Goal: Task Accomplishment & Management: Use online tool/utility

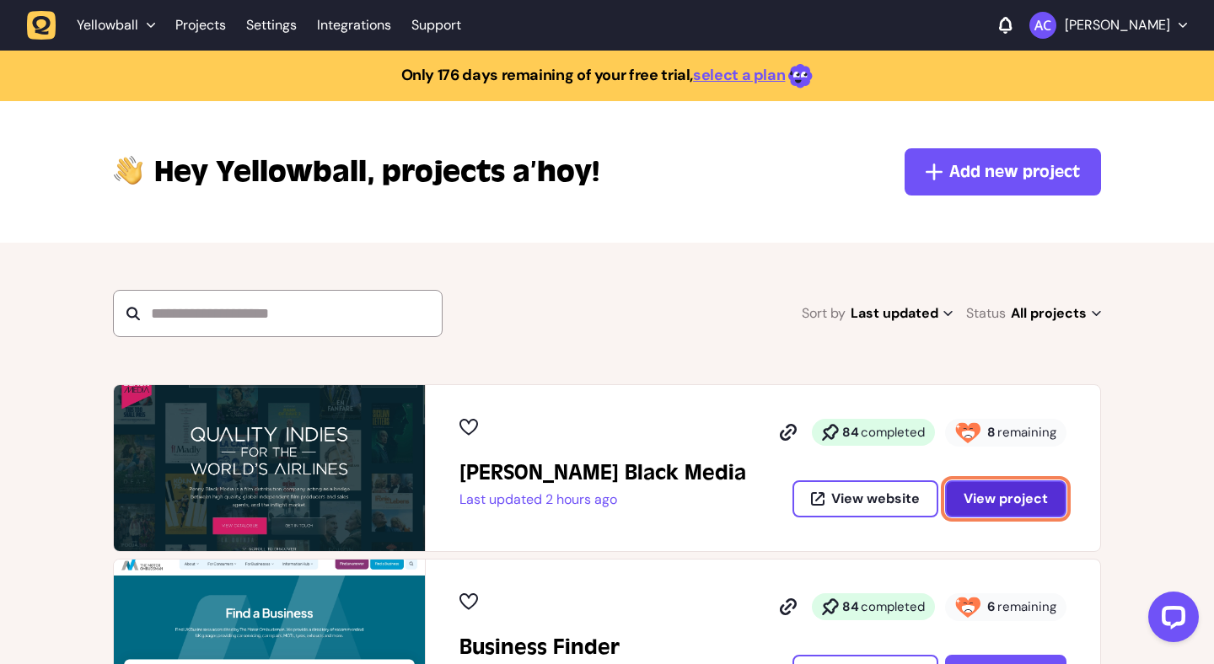
click at [970, 492] on span "View project" at bounding box center [1006, 499] width 84 height 18
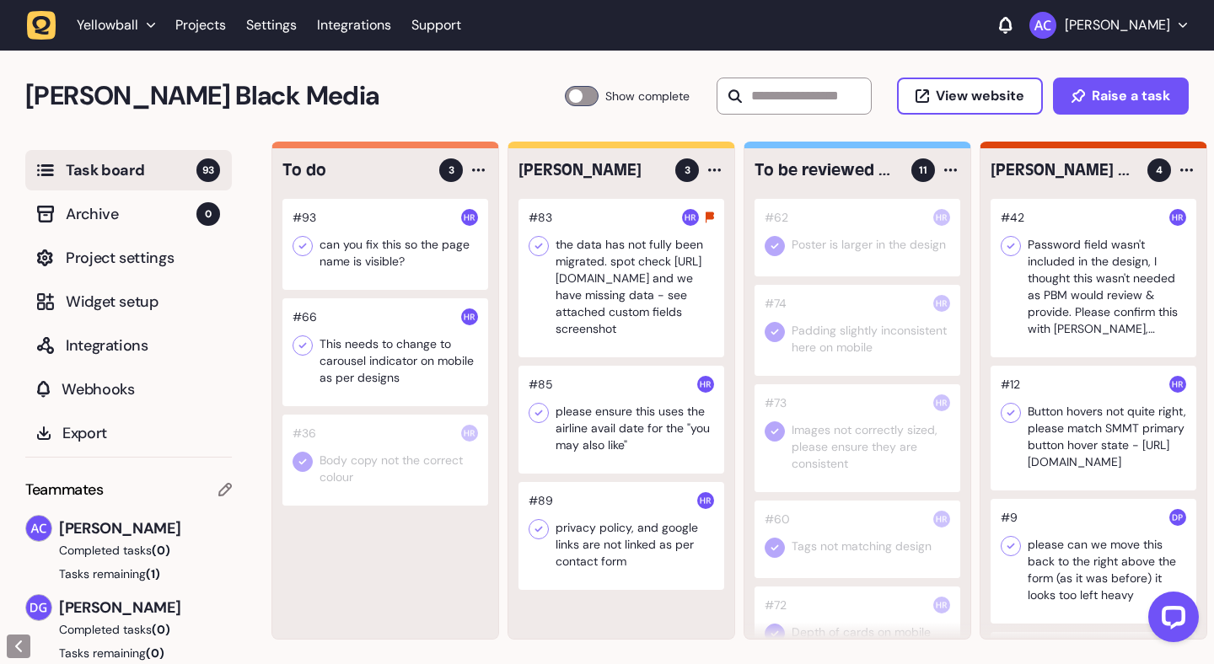
click at [431, 265] on div at bounding box center [385, 244] width 206 height 91
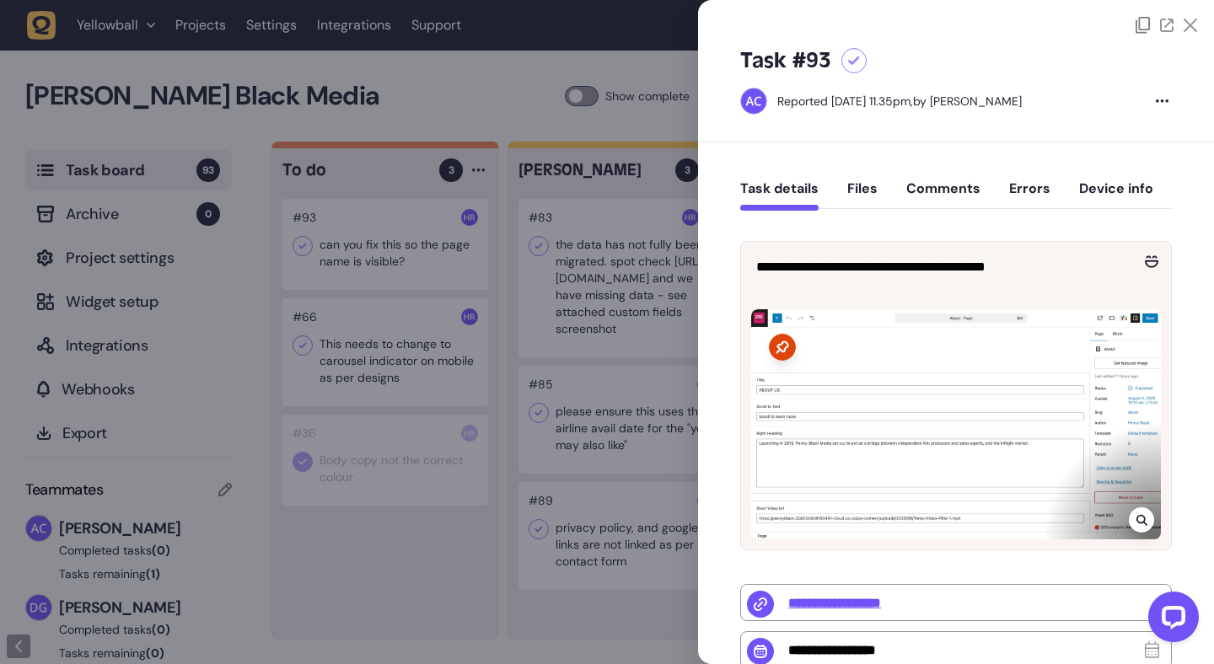
click at [862, 201] on button "Files" at bounding box center [862, 195] width 30 height 30
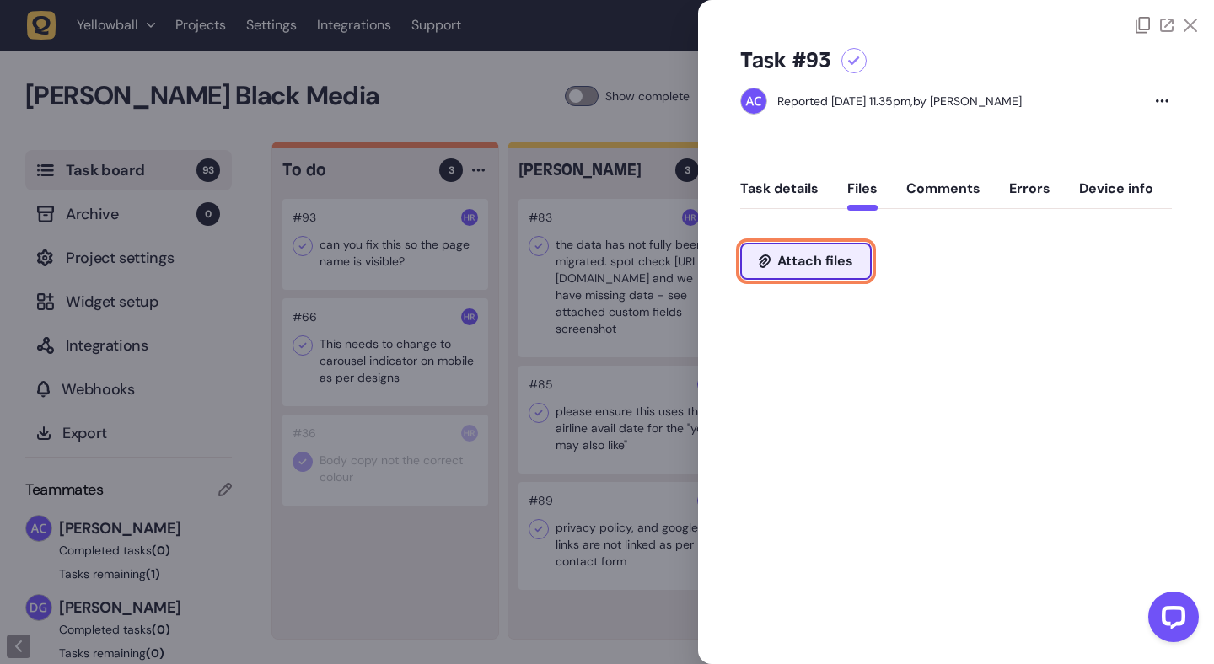
click at [841, 260] on span "Attach files" at bounding box center [815, 261] width 76 height 13
type input "**********"
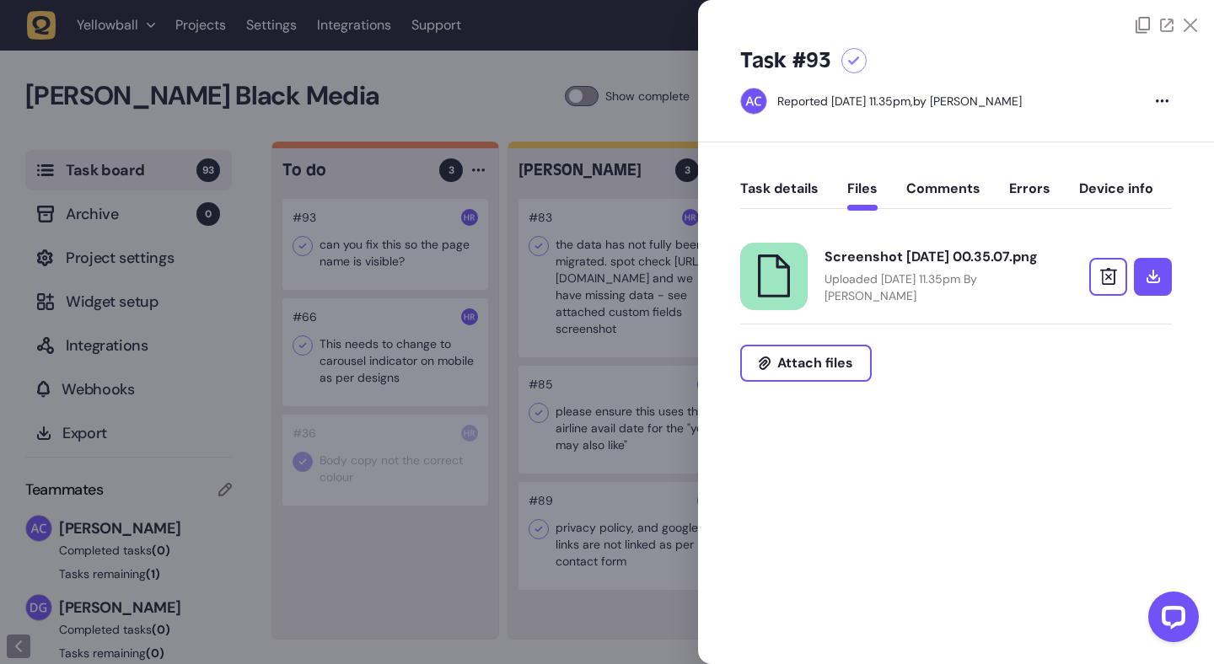
click at [1193, 31] on icon at bounding box center [1190, 25] width 13 height 13
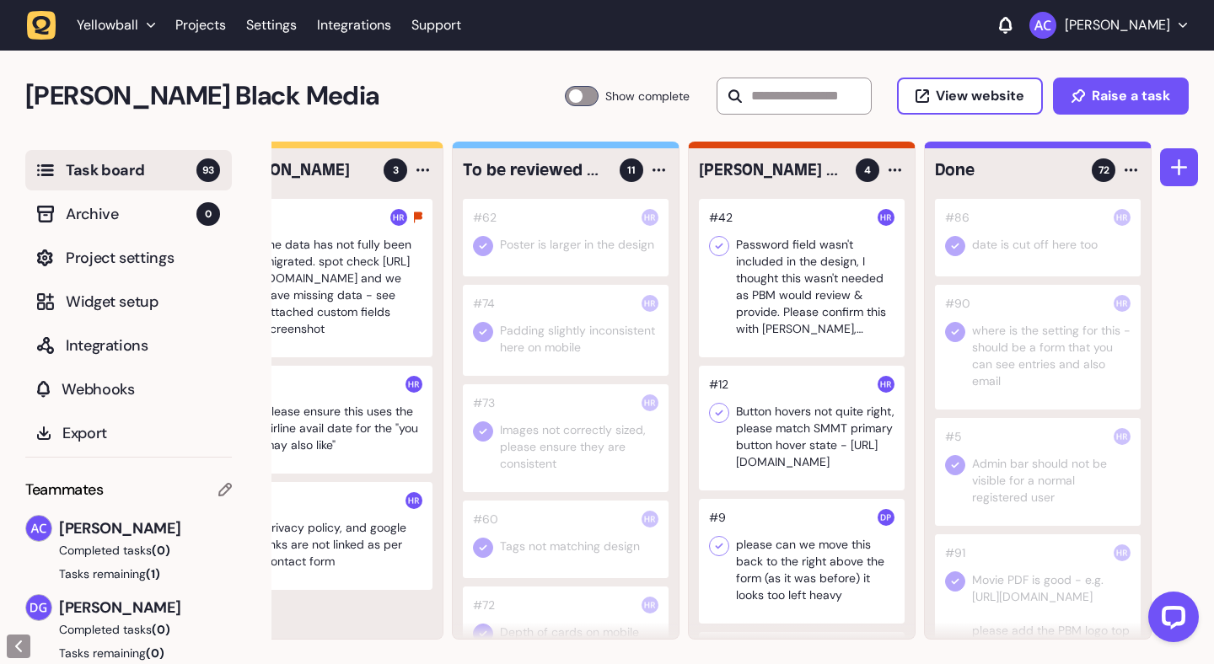
scroll to position [0, 293]
click at [804, 540] on div at bounding box center [801, 561] width 206 height 125
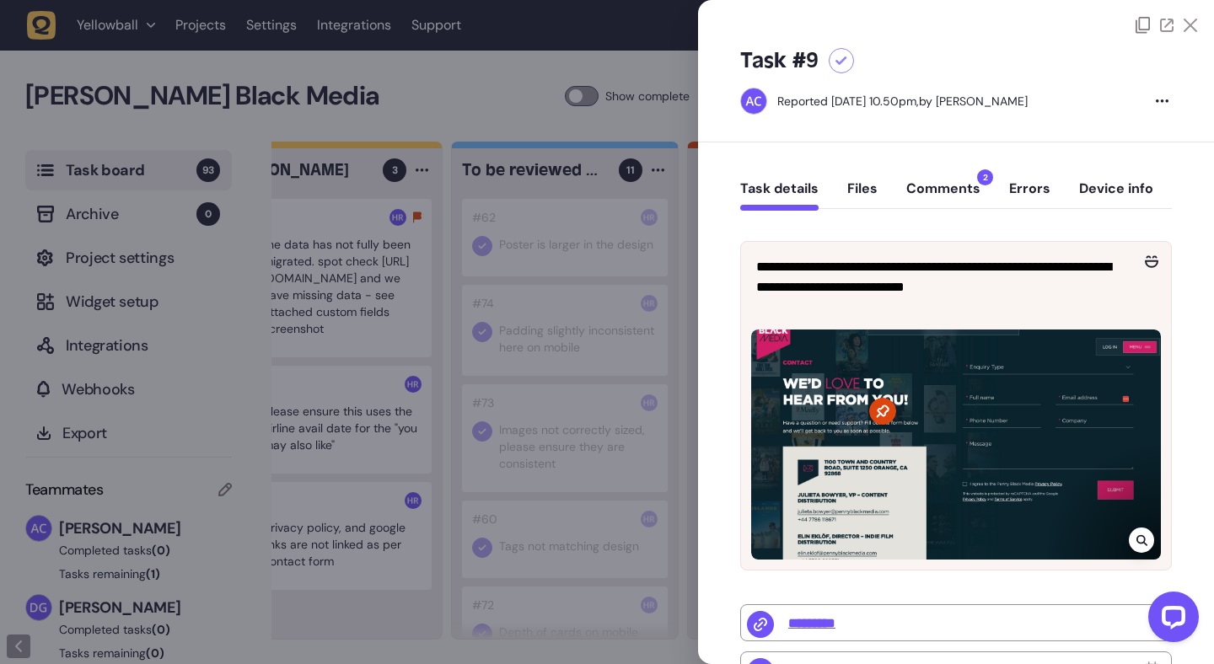
click at [1194, 20] on div at bounding box center [956, 17] width 516 height 34
click at [1191, 23] on icon at bounding box center [1190, 25] width 13 height 13
